Goal: Task Accomplishment & Management: Manage account settings

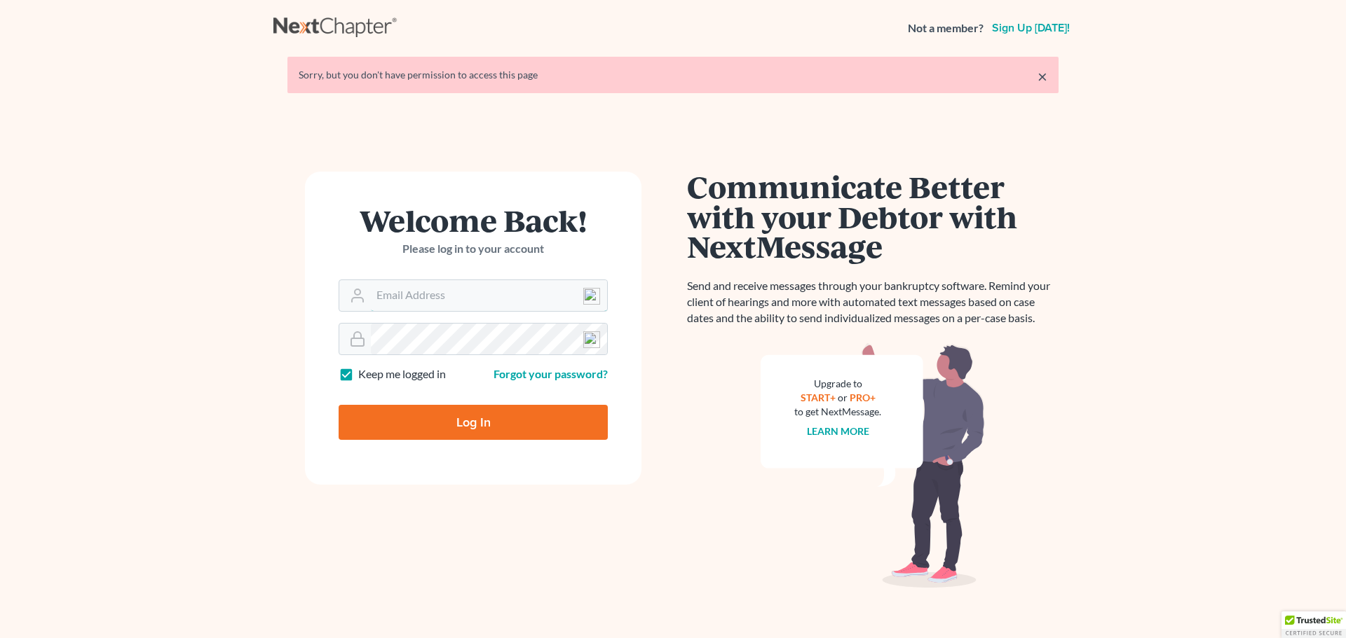
type input "[EMAIL_ADDRESS][DOMAIN_NAME]"
click at [447, 420] on input "Log In" at bounding box center [473, 422] width 269 height 35
type input "Thinking..."
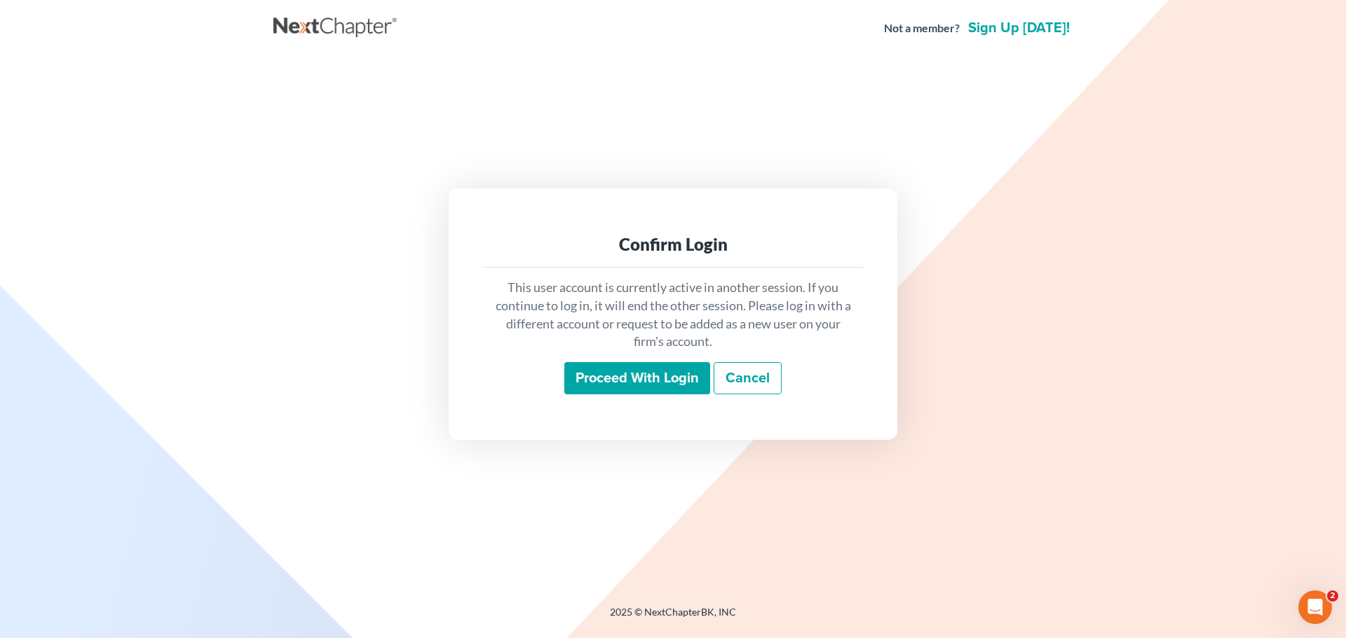
click at [681, 378] on input "Proceed with login" at bounding box center [637, 378] width 146 height 32
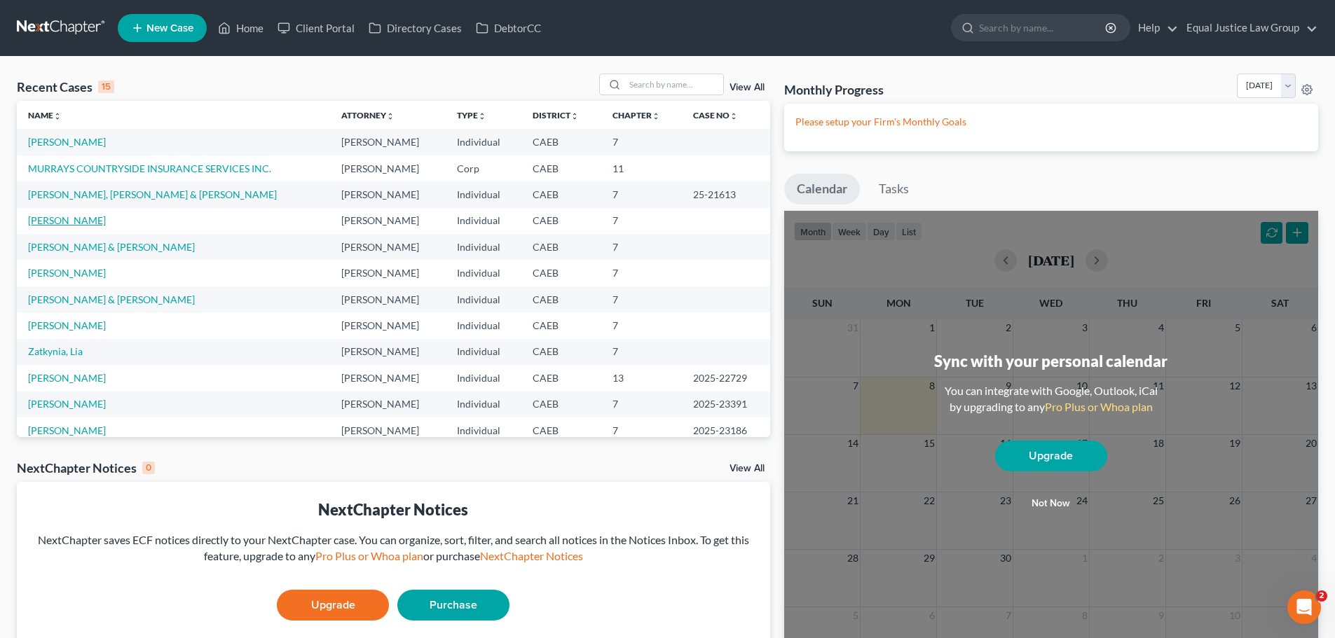
click at [67, 223] on link "Calzada, Stephani" at bounding box center [67, 220] width 78 height 12
select select "4"
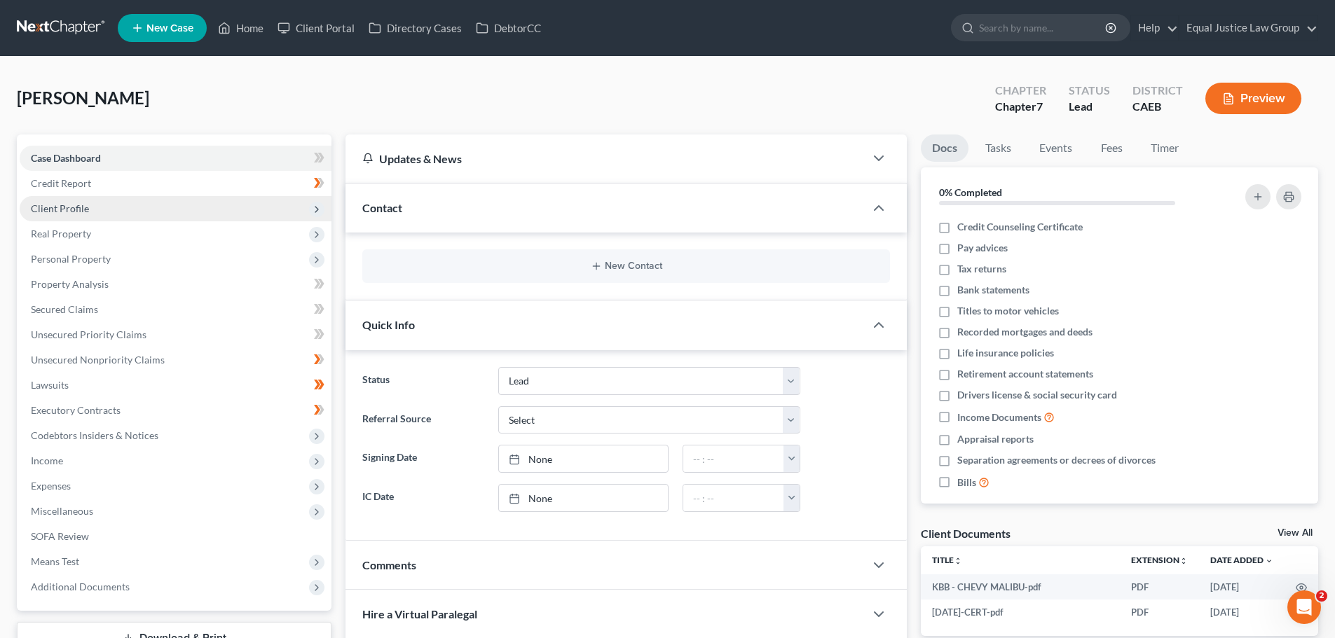
click at [68, 209] on span "Client Profile" at bounding box center [60, 209] width 58 height 12
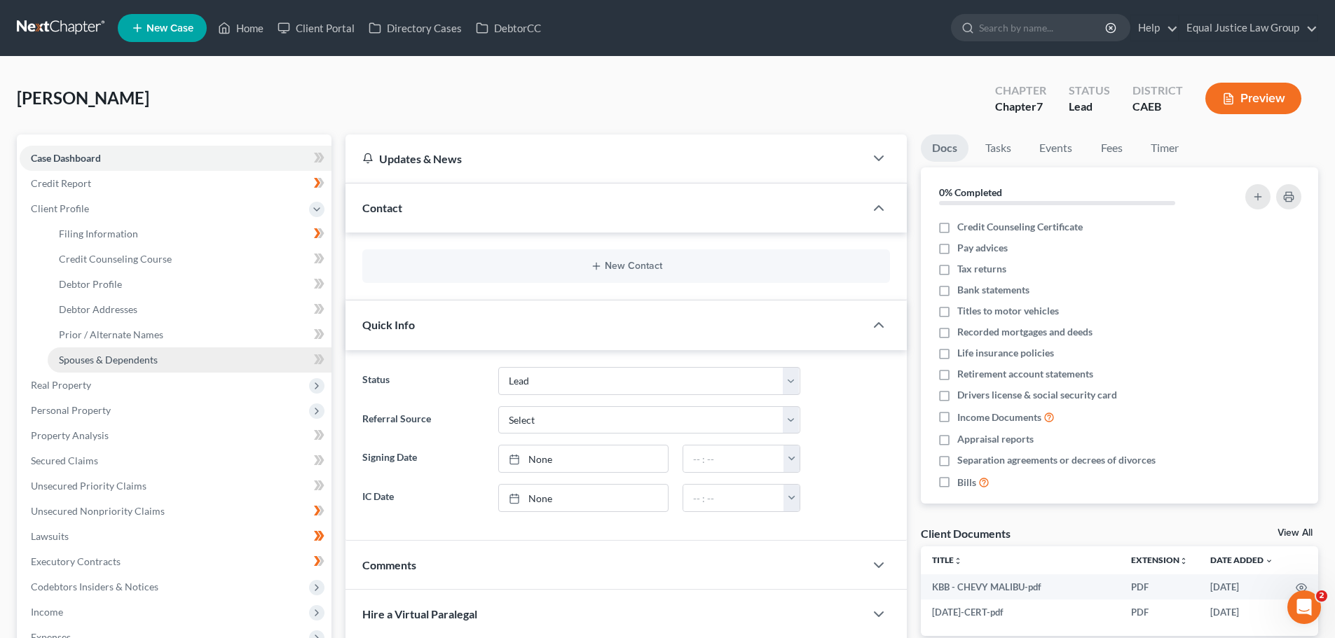
click at [97, 357] on span "Spouses & Dependents" at bounding box center [108, 360] width 99 height 12
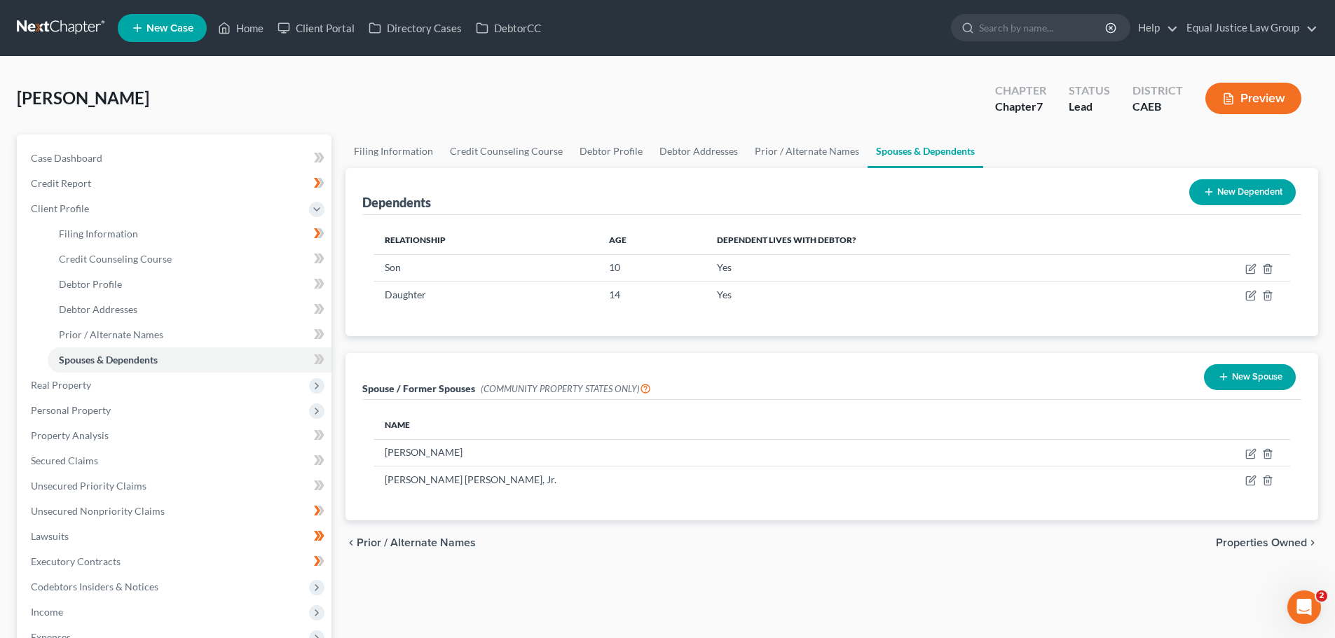
click at [531, 350] on div "Dependents New Dependent Relationship Age Dependent lives with debtor? Son 10 Y…" at bounding box center [832, 344] width 987 height 353
click at [620, 114] on div "Calzada, Stephani Upgraded Chapter Chapter 7 Status Lead District CAEB Preview" at bounding box center [667, 104] width 1301 height 61
